Goal: Transaction & Acquisition: Purchase product/service

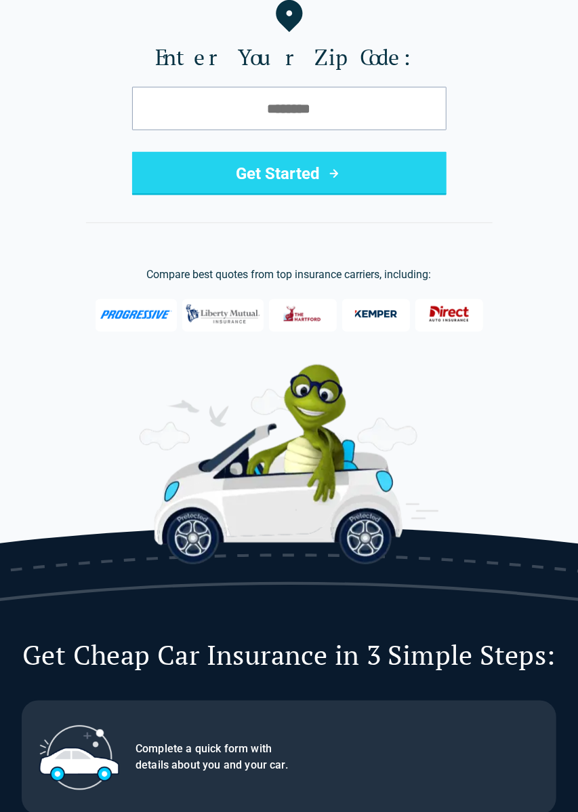
scroll to position [183, 0]
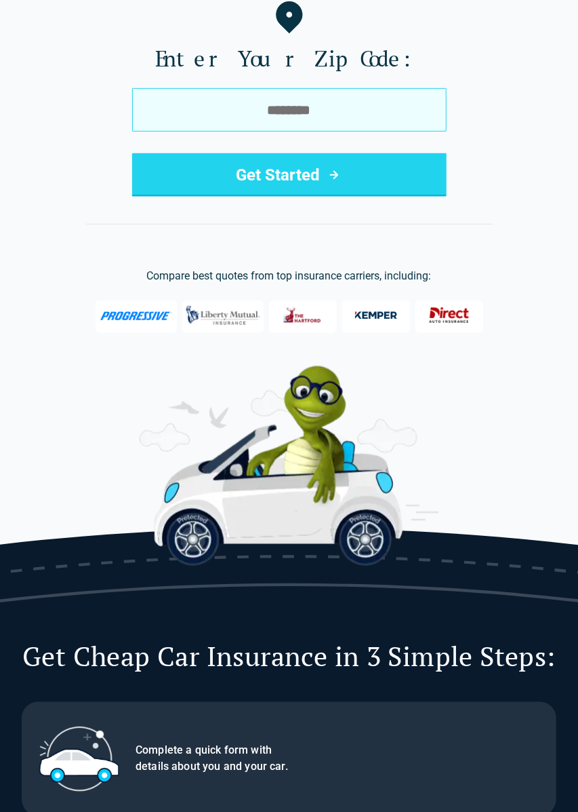
click at [261, 113] on input "tel" at bounding box center [289, 109] width 315 height 43
type input "*****"
click at [132, 153] on button "Get Started" at bounding box center [289, 174] width 315 height 43
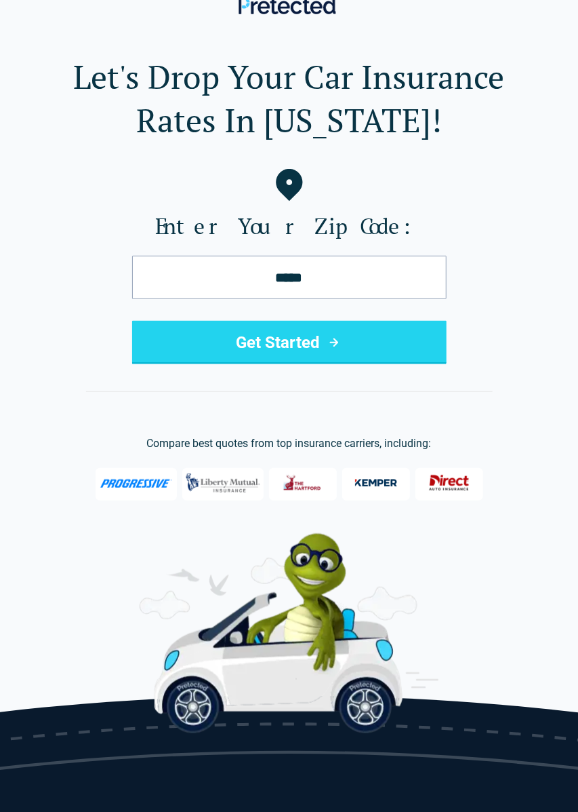
scroll to position [16, 0]
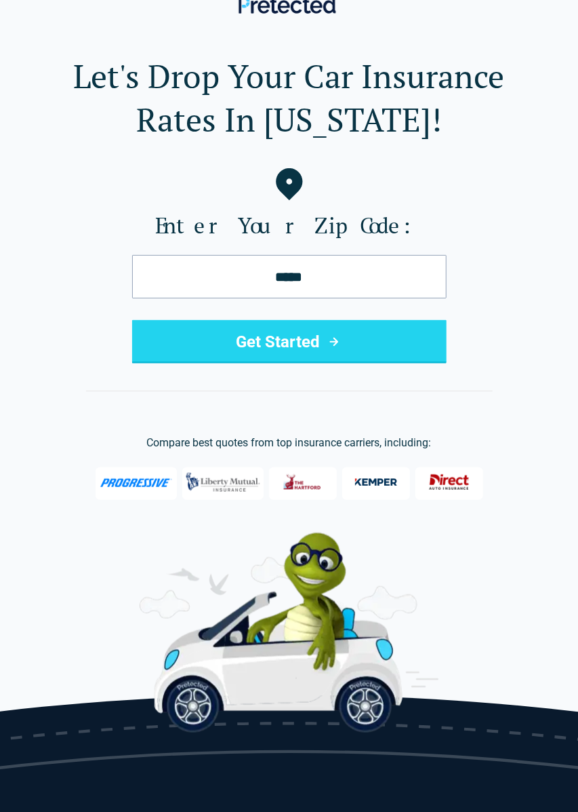
click at [306, 353] on button "Get Started" at bounding box center [289, 341] width 315 height 43
click at [178, 345] on button "Get Started" at bounding box center [289, 341] width 315 height 43
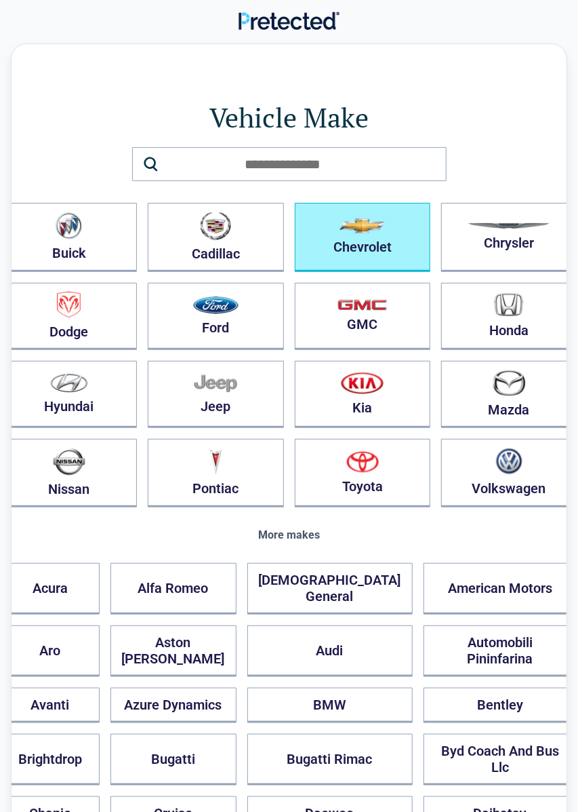
click at [394, 269] on button "Chevrolet" at bounding box center [363, 237] width 136 height 69
click at [334, 253] on button "Chevrolet" at bounding box center [363, 237] width 136 height 69
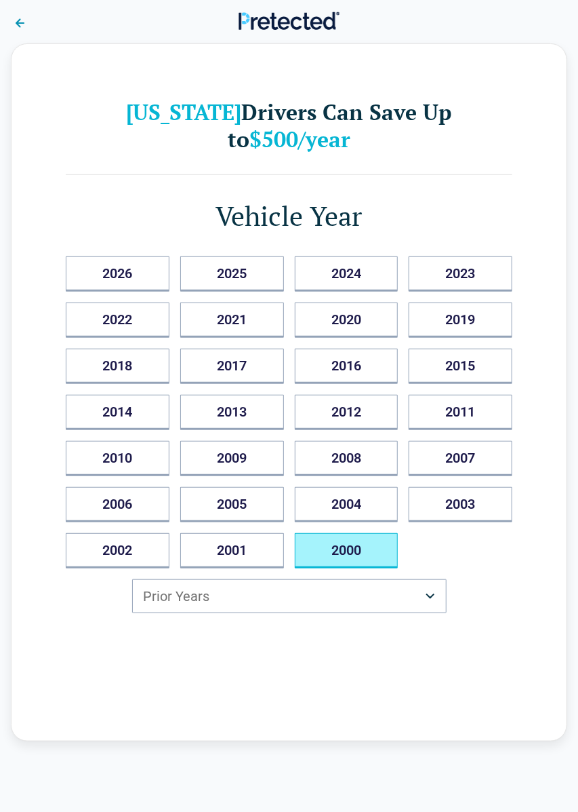
click at [371, 533] on button "2000" at bounding box center [347, 550] width 104 height 35
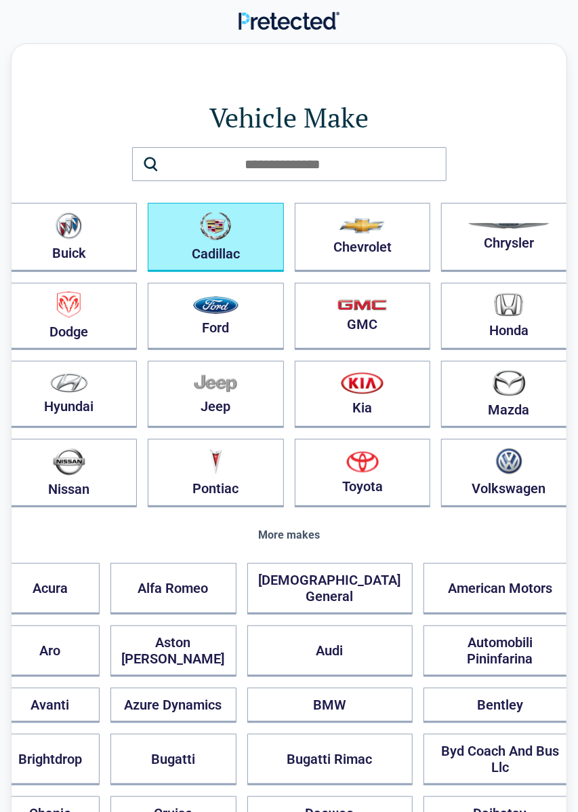
click at [279, 268] on button "Cadillac" at bounding box center [216, 237] width 136 height 69
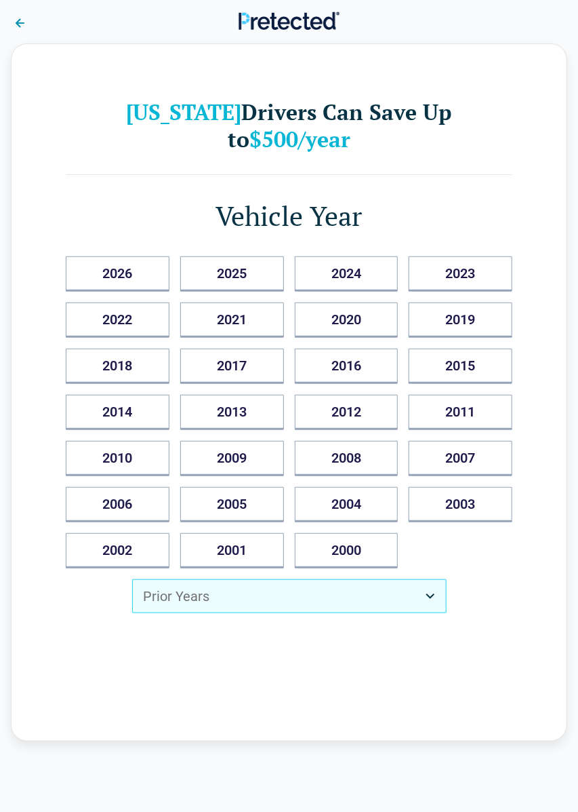
click at [434, 579] on button "Prior Years" at bounding box center [289, 596] width 315 height 34
click at [381, 706] on div "1996" at bounding box center [289, 700] width 313 height 33
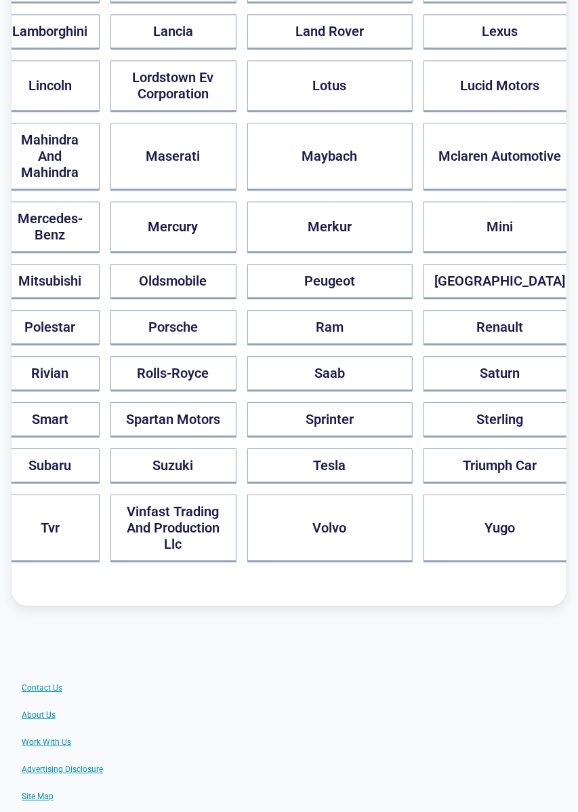
scroll to position [1123, 0]
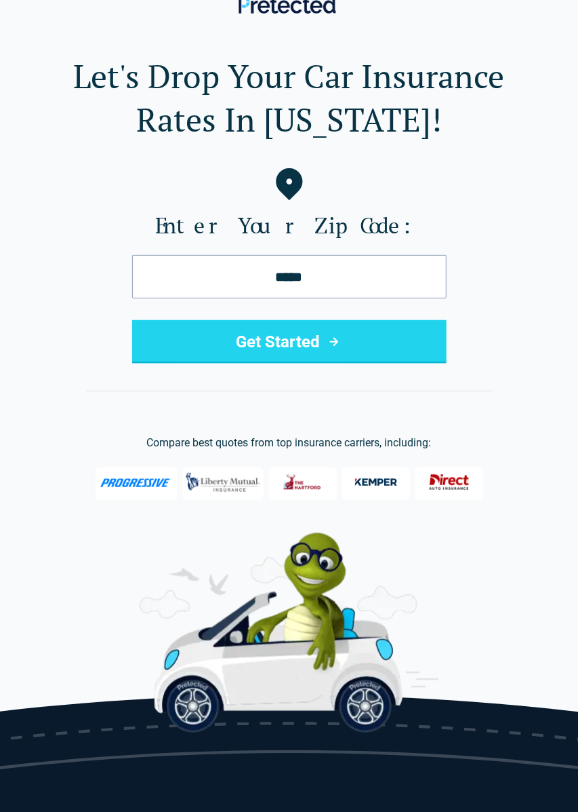
click at [281, 350] on button "Get Started" at bounding box center [289, 341] width 315 height 43
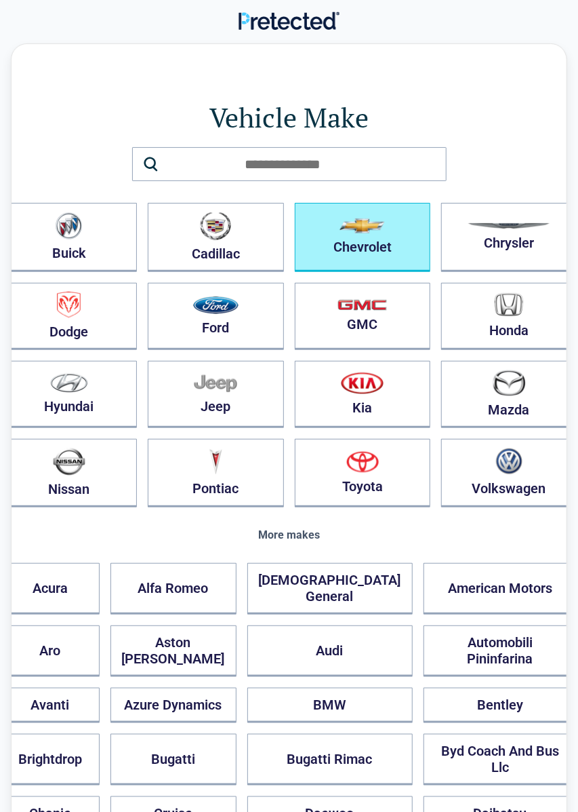
click at [376, 241] on button "Chevrolet" at bounding box center [363, 237] width 136 height 69
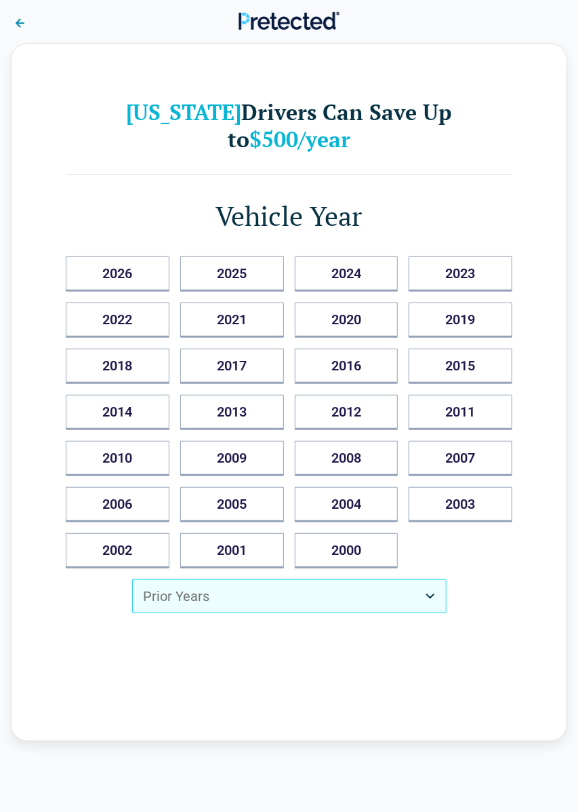
click at [364, 579] on button "Prior Years" at bounding box center [289, 596] width 315 height 34
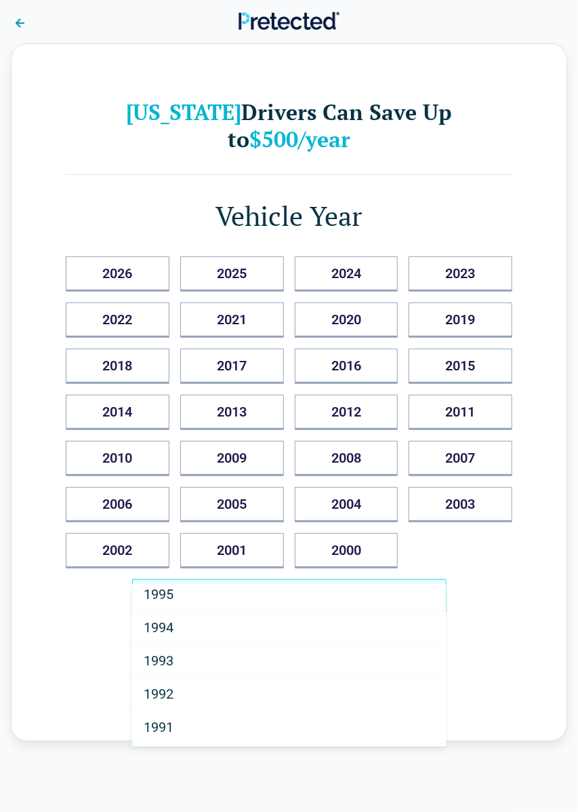
scroll to position [142, 0]
click at [369, 684] on div "1992" at bounding box center [289, 691] width 313 height 33
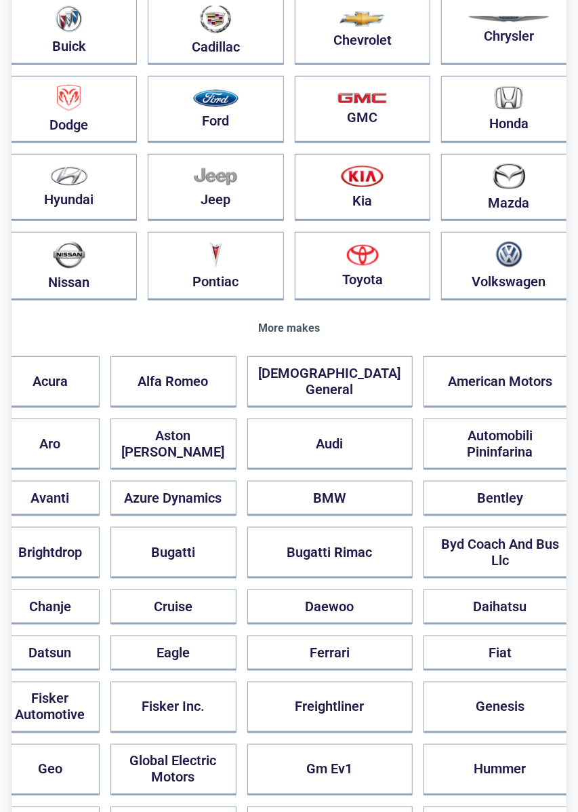
scroll to position [210, 0]
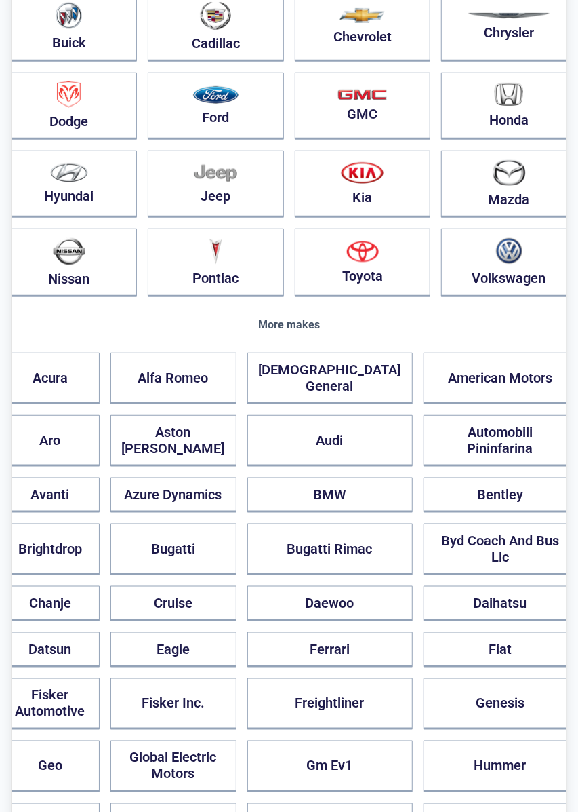
click at [527, 778] on div "Vehicle Make Buick Cadillac Chevrolet Chrysler Dodge Ford GMC Honda Hyundai Jee…" at bounding box center [289, 676] width 557 height 1686
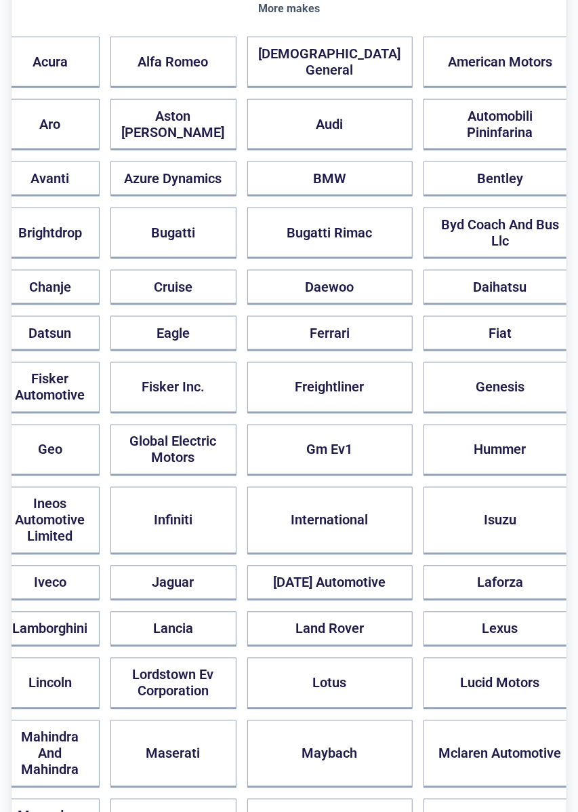
scroll to position [527, 0]
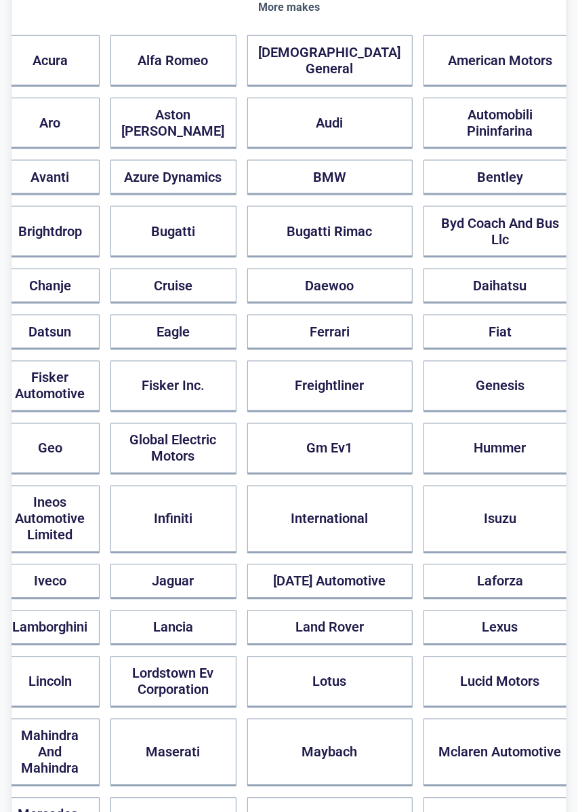
click at [534, 727] on div "Vehicle Make Buick Cadillac Chevrolet Chrysler Dodge Ford GMC Honda Hyundai Jee…" at bounding box center [289, 359] width 557 height 1686
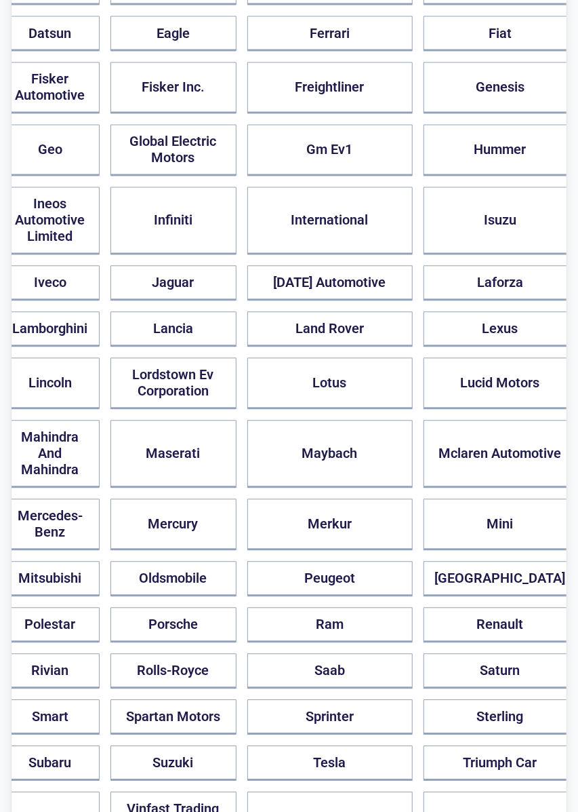
scroll to position [826, 0]
click at [566, 731] on div "Vehicle Make Buick Cadillac Chevrolet Chrysler Dodge Ford GMC Honda Hyundai Jee…" at bounding box center [289, 60] width 557 height 1686
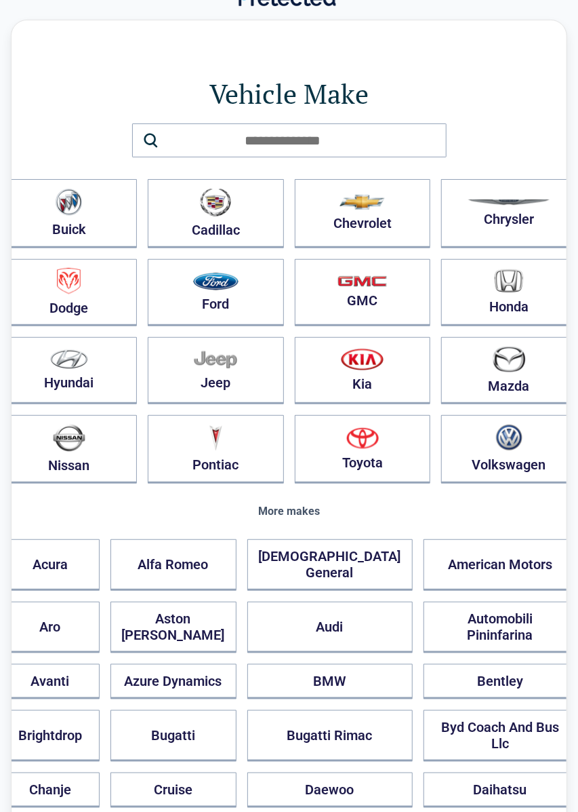
scroll to position [0, 0]
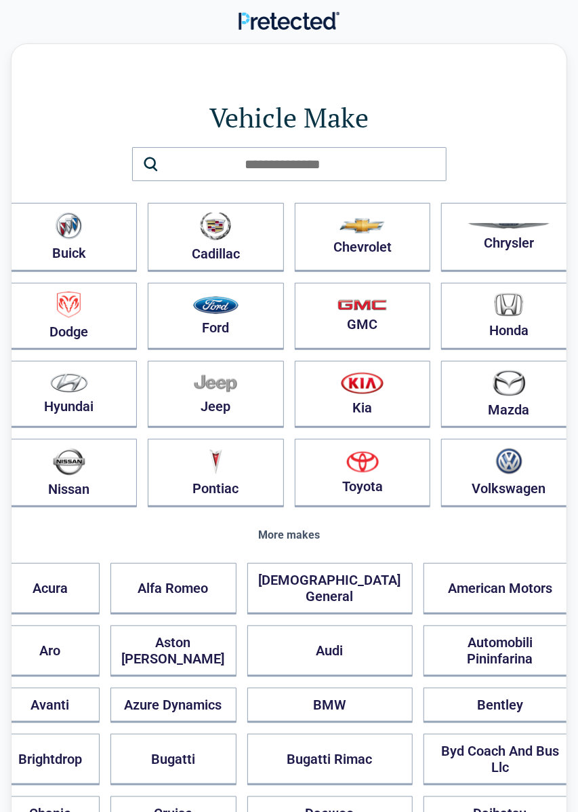
scroll to position [1, 0]
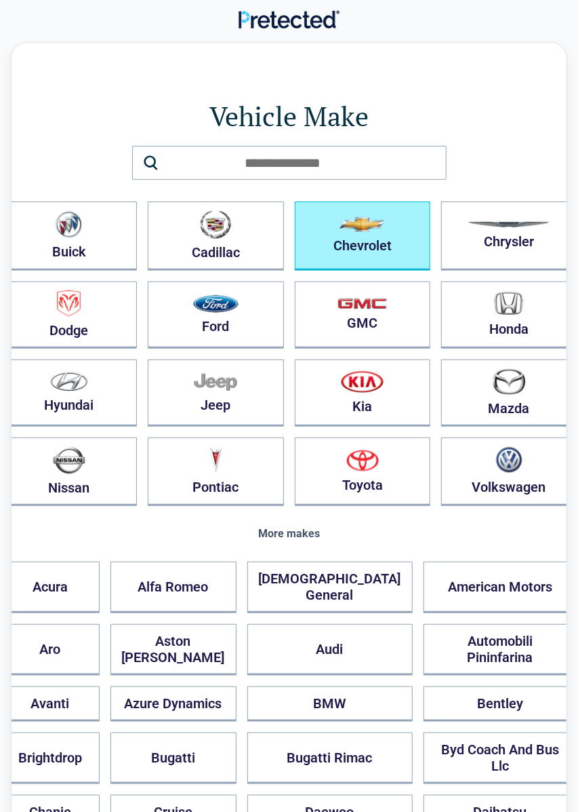
click at [349, 234] on button "Chevrolet" at bounding box center [363, 235] width 136 height 69
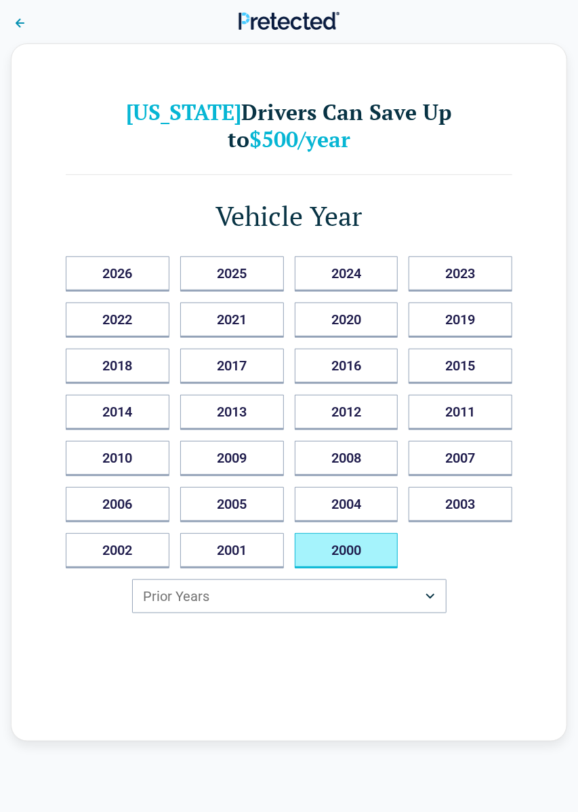
click at [348, 533] on button "2000" at bounding box center [347, 550] width 104 height 35
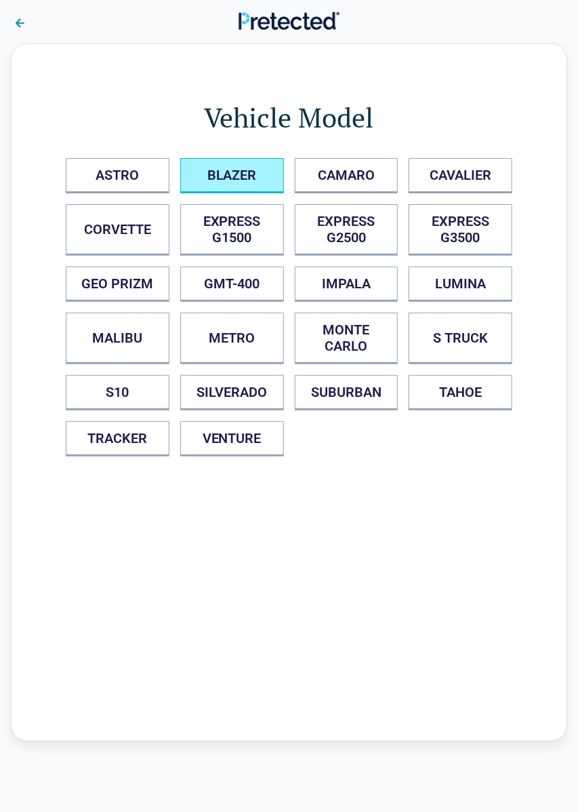
click at [245, 184] on button "BLAZER" at bounding box center [232, 175] width 104 height 35
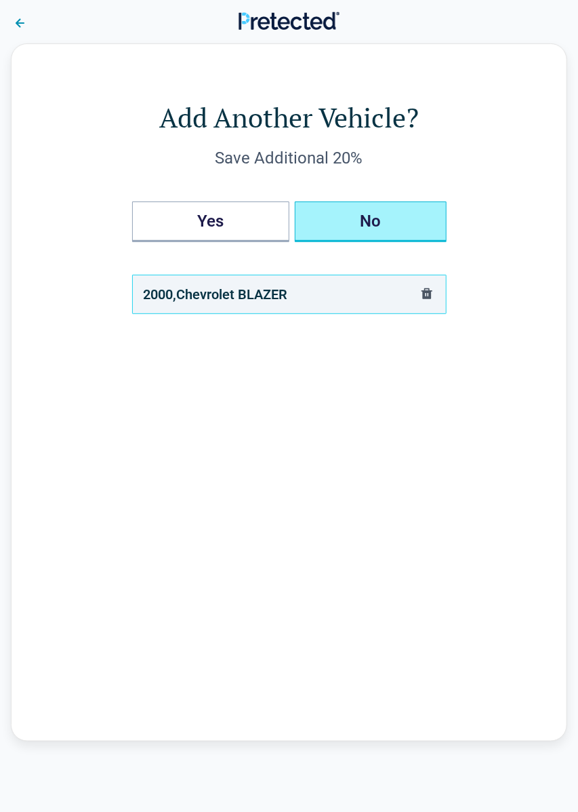
click at [386, 226] on button "No" at bounding box center [371, 221] width 152 height 41
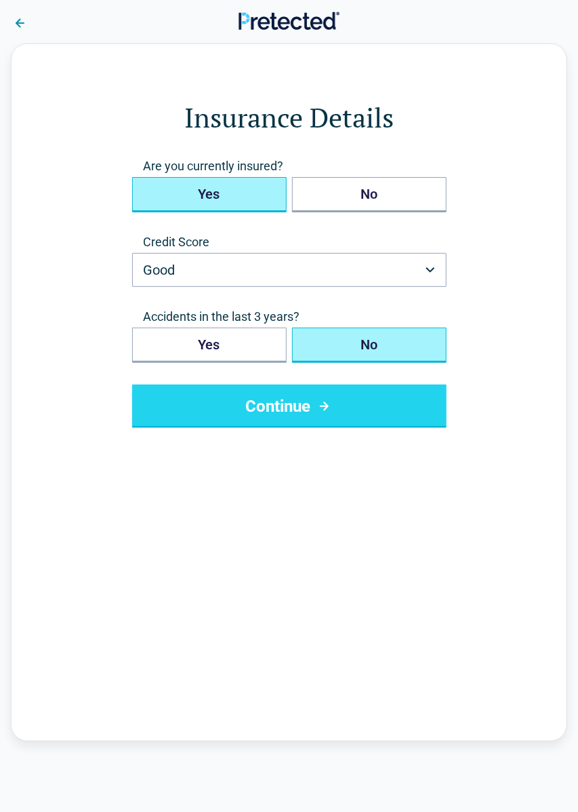
click at [222, 195] on button "Yes" at bounding box center [209, 194] width 155 height 35
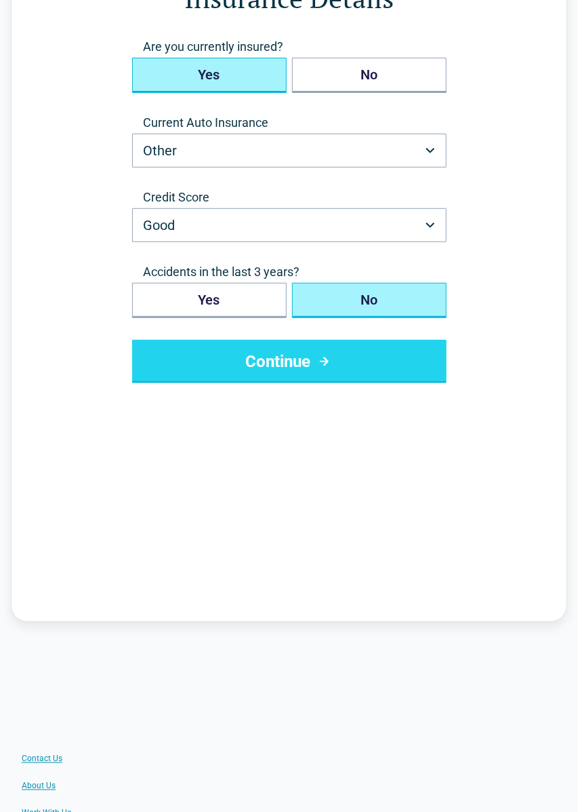
scroll to position [125, 0]
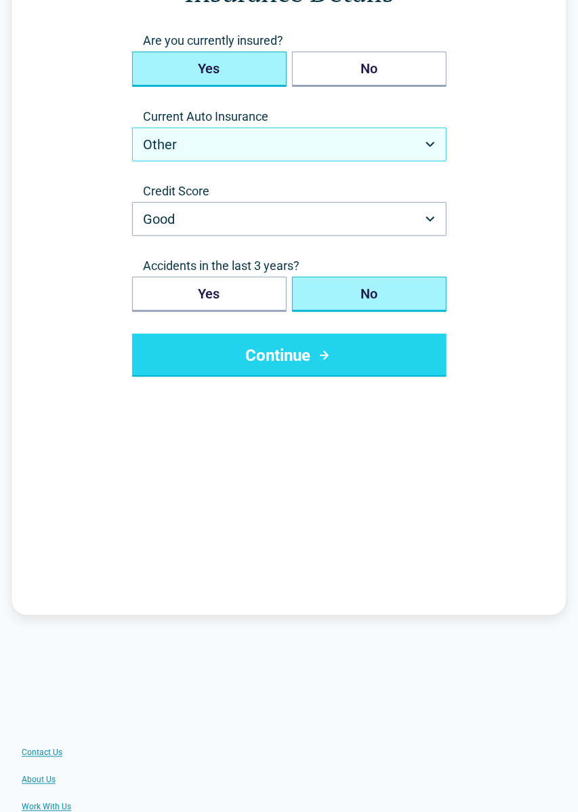
click at [439, 156] on button "Other" at bounding box center [289, 144] width 315 height 34
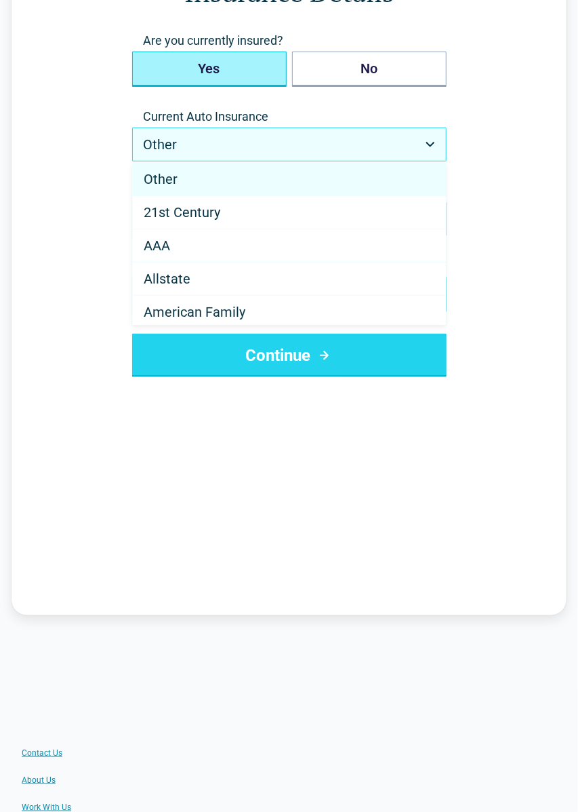
click at [383, 280] on div "Allstate" at bounding box center [289, 278] width 313 height 33
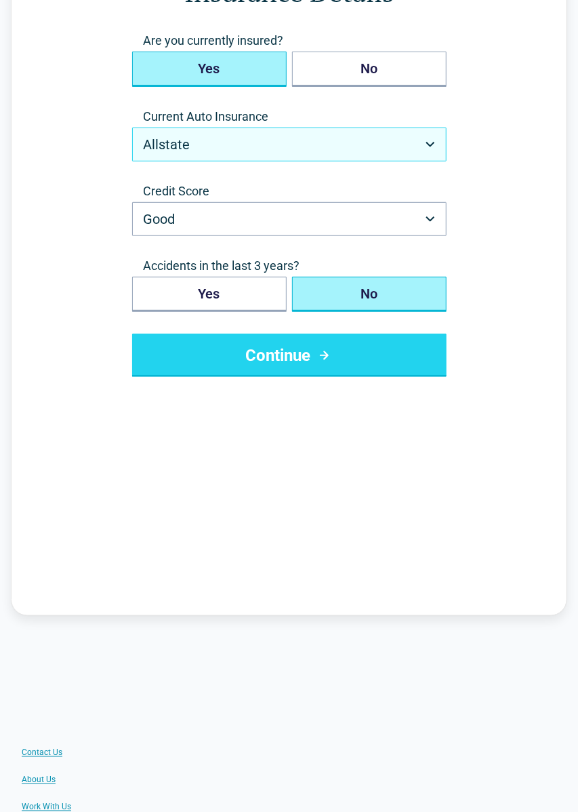
click at [443, 152] on button "Allstate" at bounding box center [289, 144] width 315 height 34
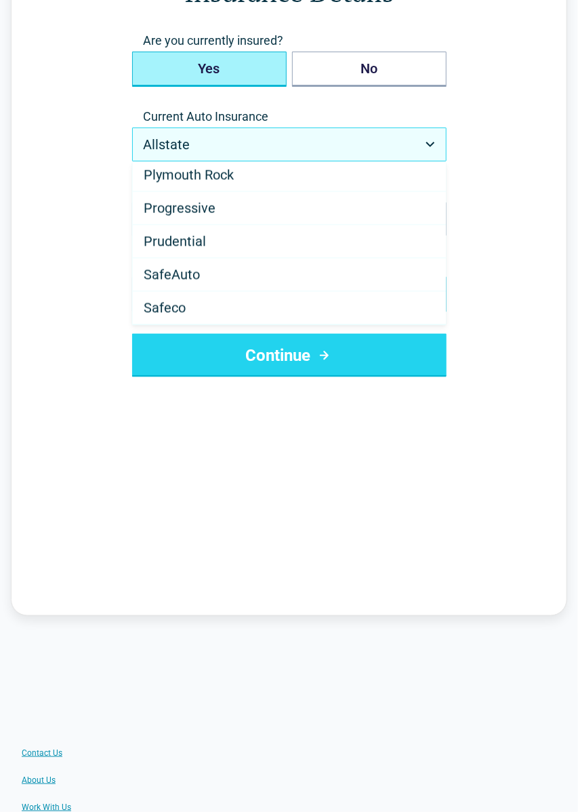
scroll to position [637, 0]
click at [220, 209] on div "Progressive" at bounding box center [289, 207] width 313 height 33
select select "**********"
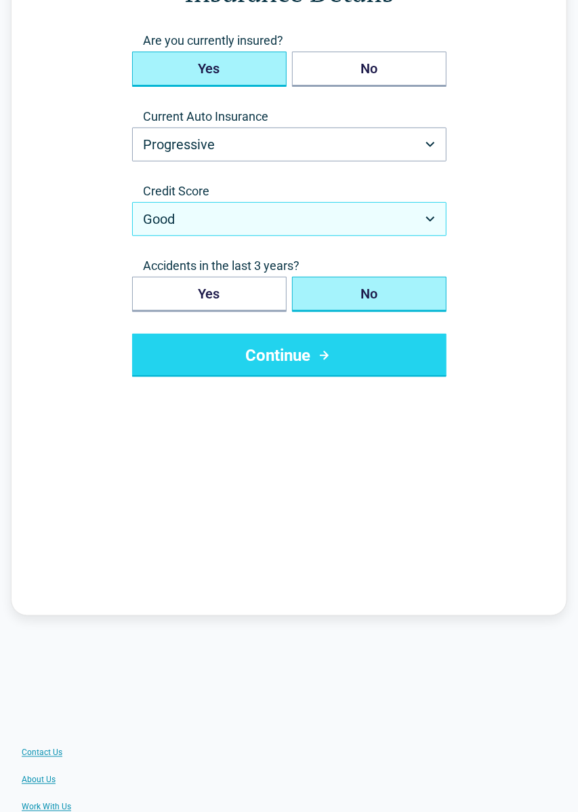
click at [434, 222] on button "Good" at bounding box center [289, 219] width 315 height 34
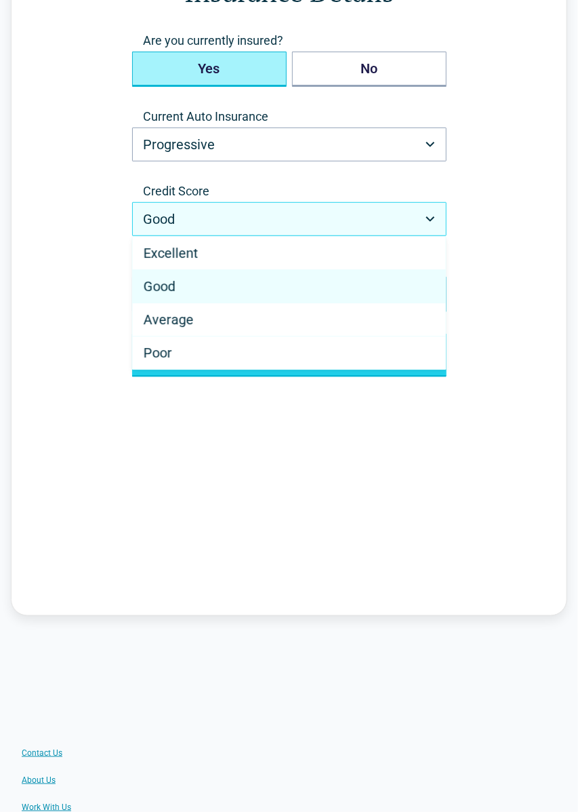
click at [186, 285] on div "Good" at bounding box center [289, 286] width 313 height 33
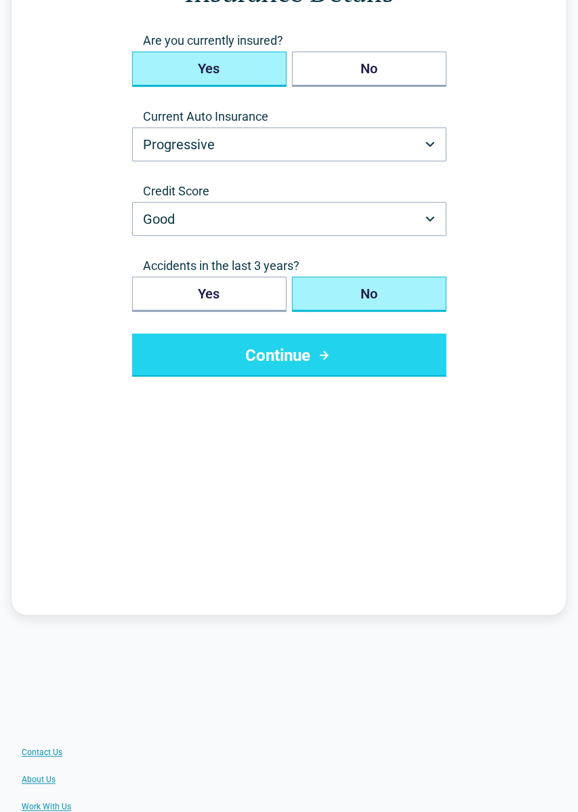
click at [369, 296] on button "No" at bounding box center [369, 294] width 155 height 35
click at [372, 298] on button "No" at bounding box center [369, 294] width 155 height 35
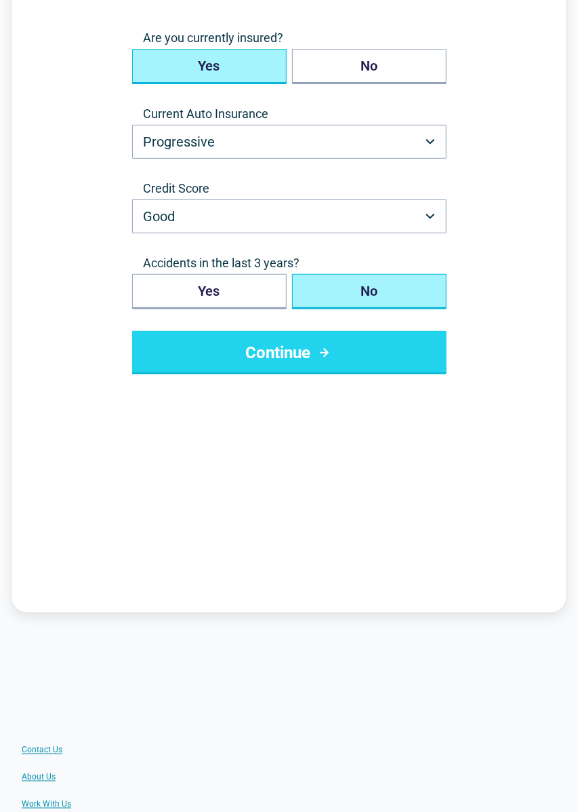
scroll to position [127, 0]
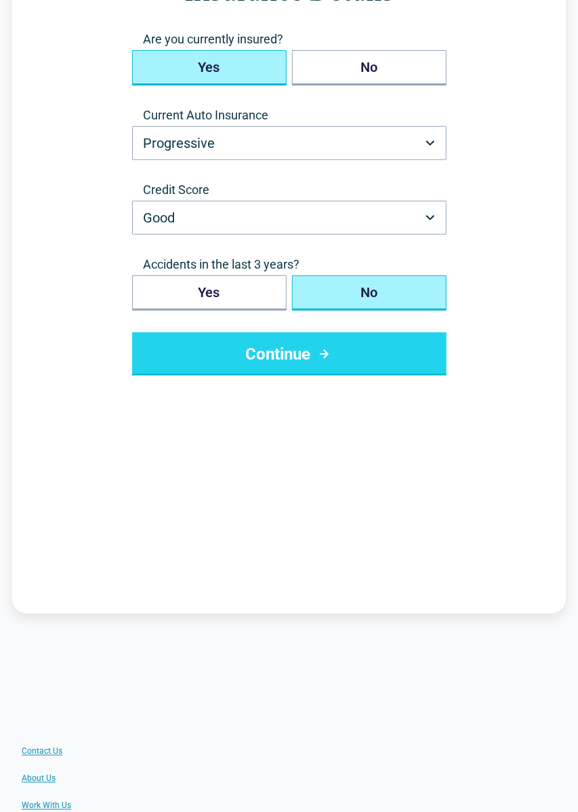
click at [377, 349] on button "Continue" at bounding box center [289, 353] width 315 height 43
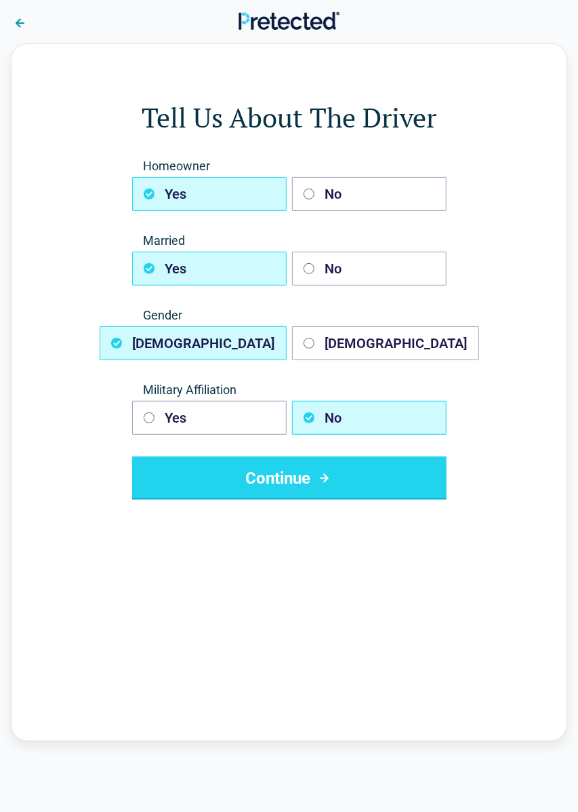
scroll to position [0, 0]
click at [336, 204] on button "No" at bounding box center [369, 194] width 155 height 34
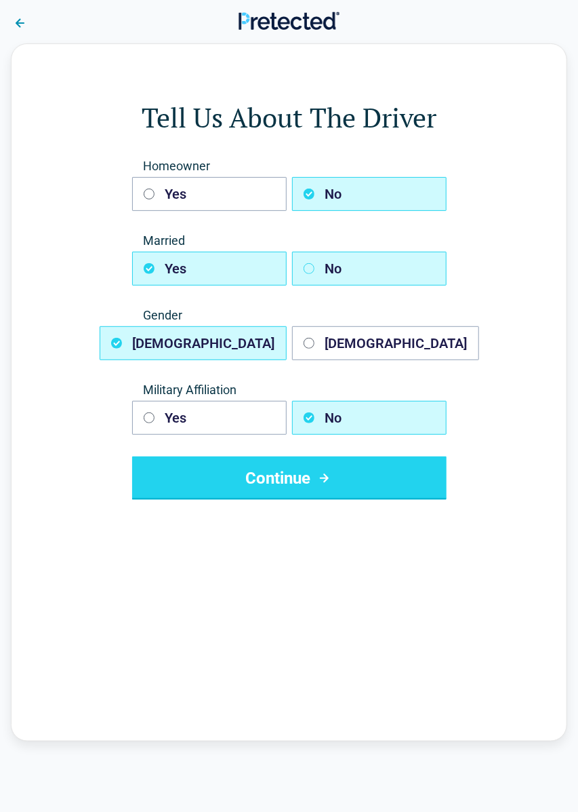
click at [342, 275] on button "No" at bounding box center [369, 269] width 155 height 34
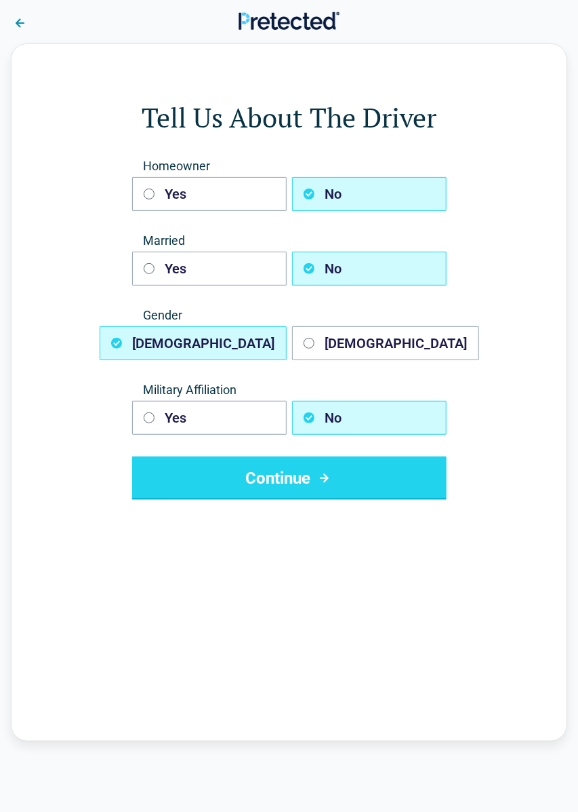
click at [202, 345] on button "Male" at bounding box center [193, 343] width 187 height 34
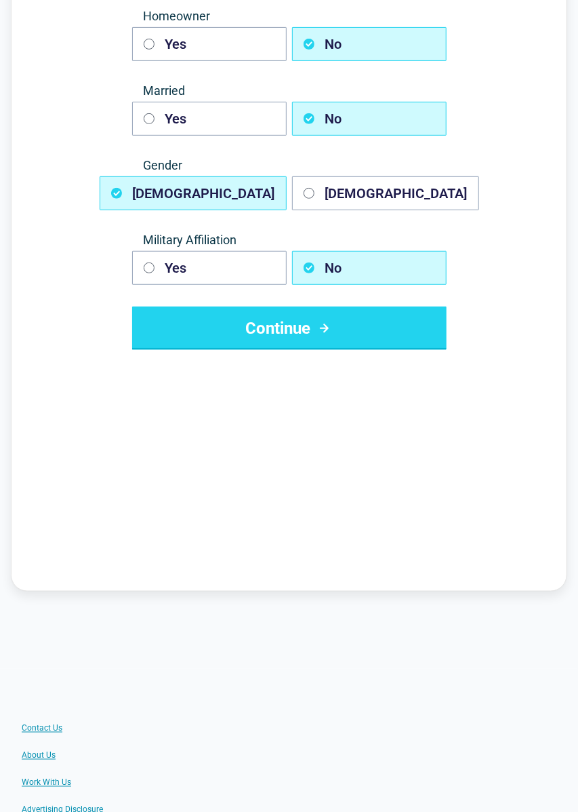
scroll to position [150, 0]
click at [345, 277] on button "No" at bounding box center [369, 268] width 155 height 34
click at [277, 336] on button "Continue" at bounding box center [289, 327] width 315 height 43
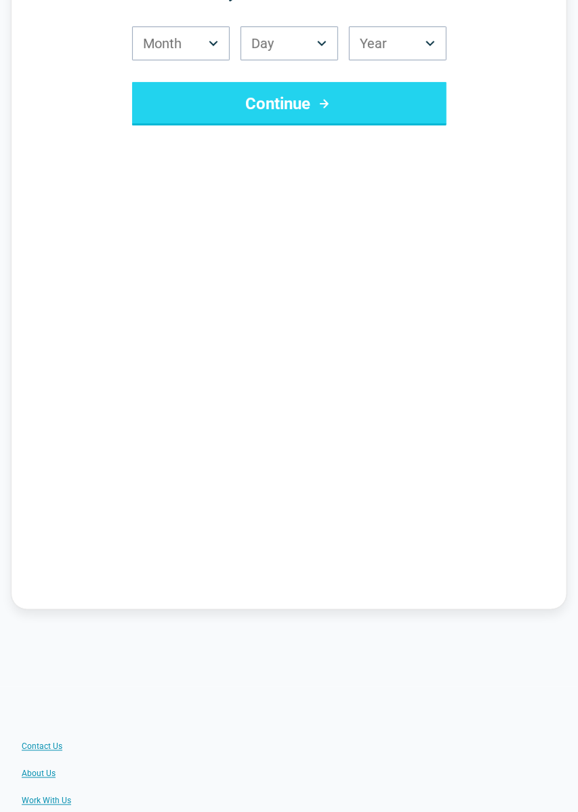
scroll to position [0, 0]
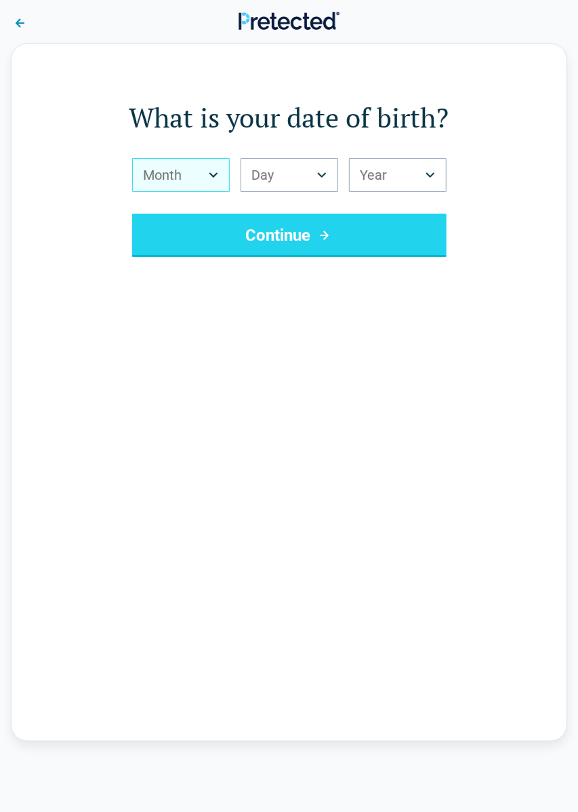
click at [186, 177] on button "Month" at bounding box center [181, 175] width 98 height 34
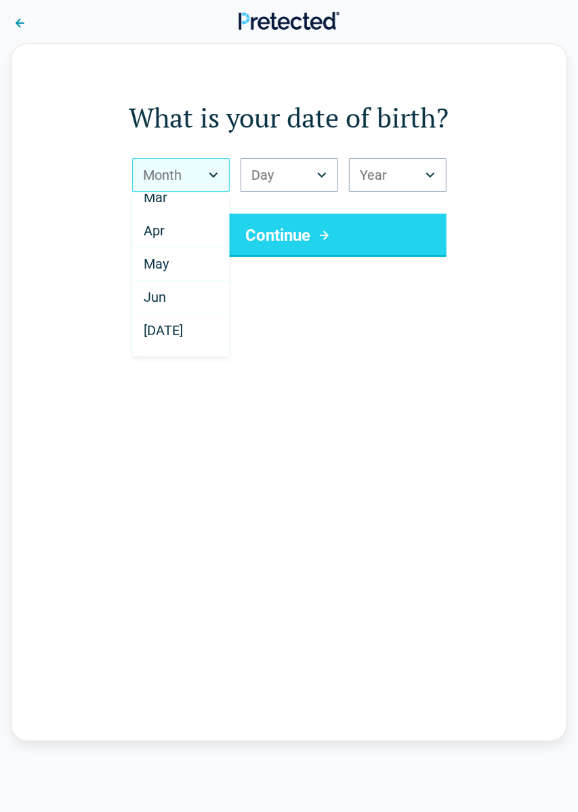
scroll to position [84, 0]
click at [174, 300] on div "Jun" at bounding box center [181, 293] width 96 height 33
select select "*"
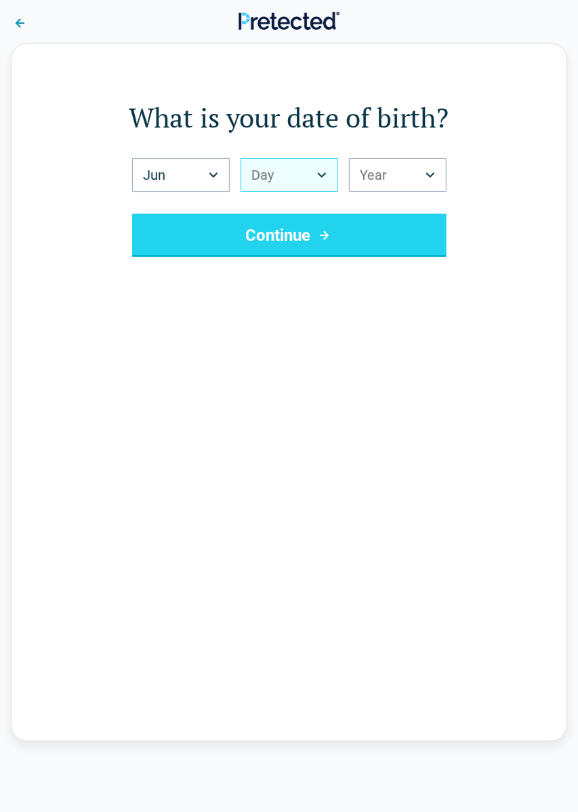
click at [331, 186] on button "Day" at bounding box center [290, 175] width 98 height 34
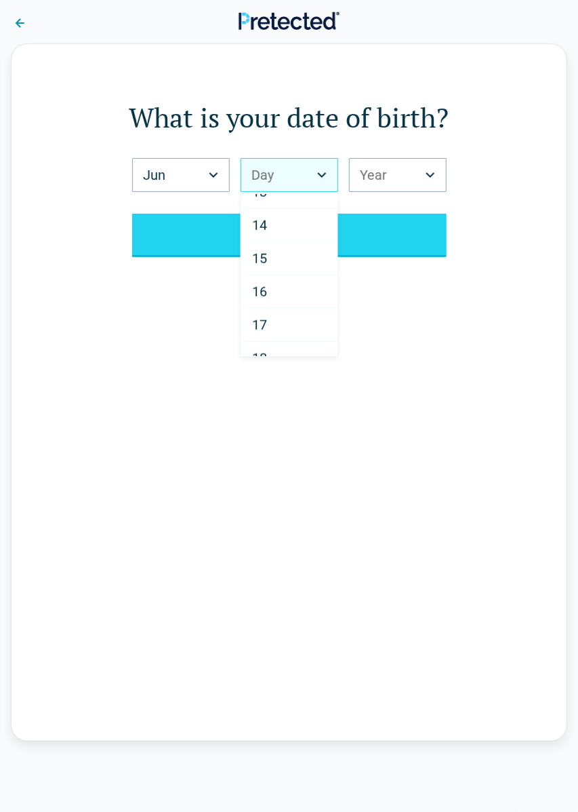
click at [268, 319] on div "17" at bounding box center [289, 324] width 96 height 33
select select "**"
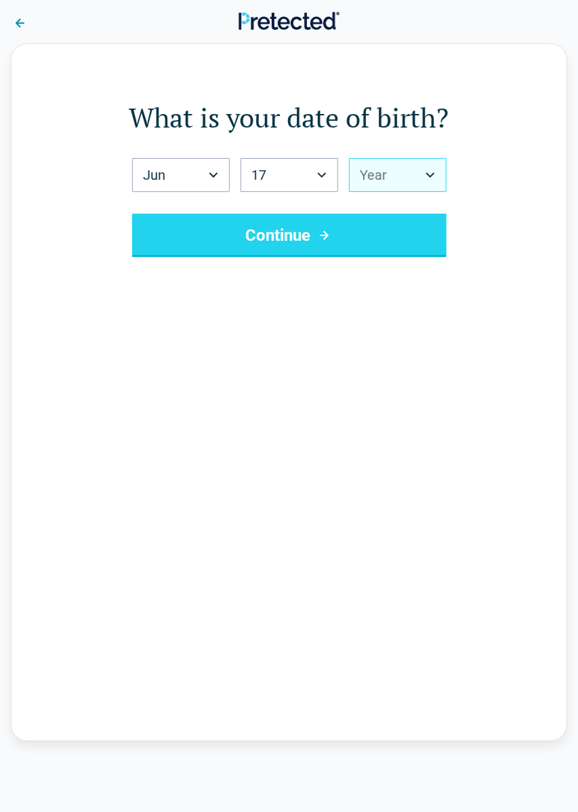
click at [443, 179] on button "Year" at bounding box center [398, 175] width 98 height 34
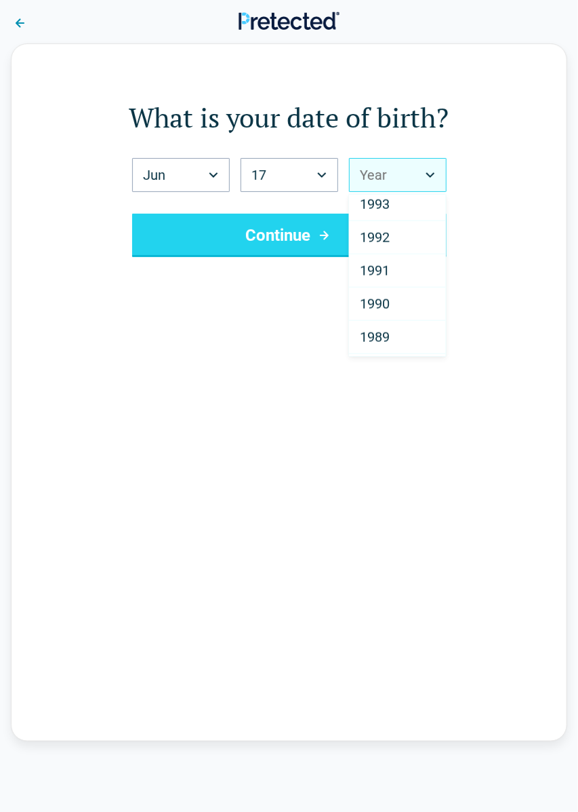
scroll to position [471, 0]
click at [390, 278] on div "1991" at bounding box center [398, 272] width 96 height 33
select select "****"
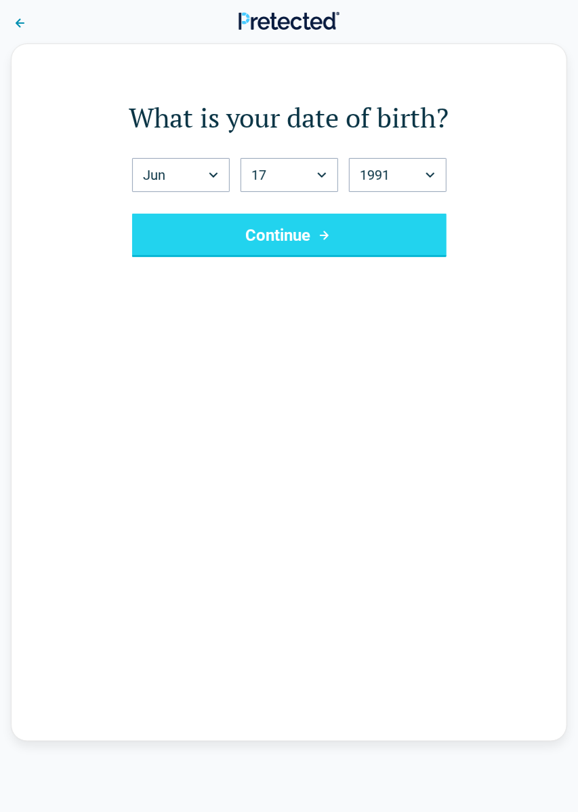
click at [303, 245] on button "Continue" at bounding box center [289, 235] width 315 height 43
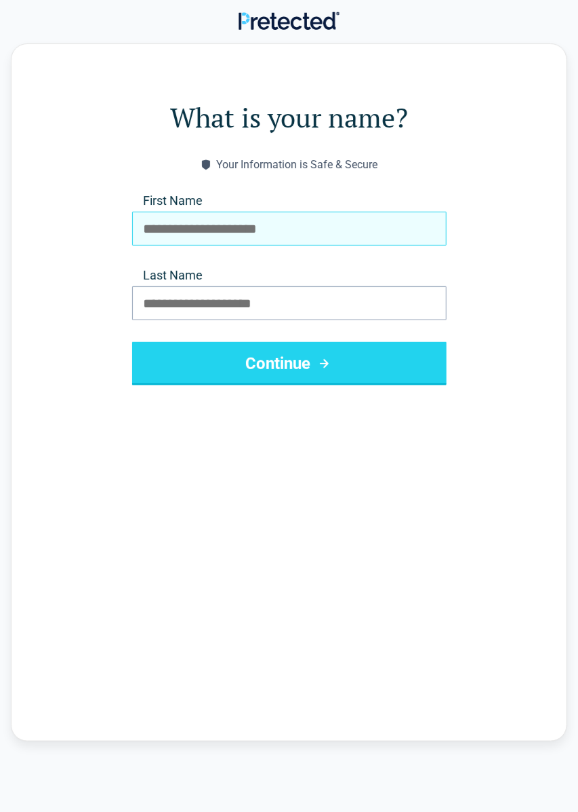
click at [302, 232] on input "First Name" at bounding box center [289, 229] width 315 height 34
type input "****"
